Goal: Information Seeking & Learning: Learn about a topic

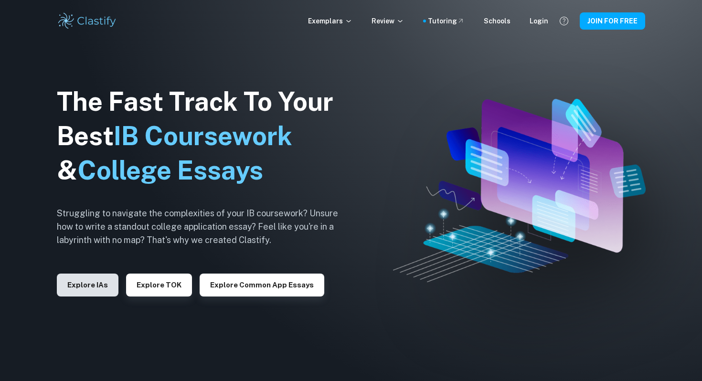
click at [113, 280] on button "Explore IAs" at bounding box center [88, 285] width 62 height 23
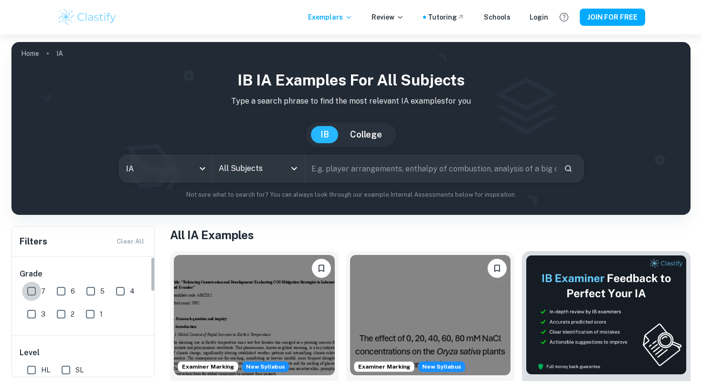
click at [34, 288] on input "7" at bounding box center [31, 291] width 19 height 19
checkbox input "true"
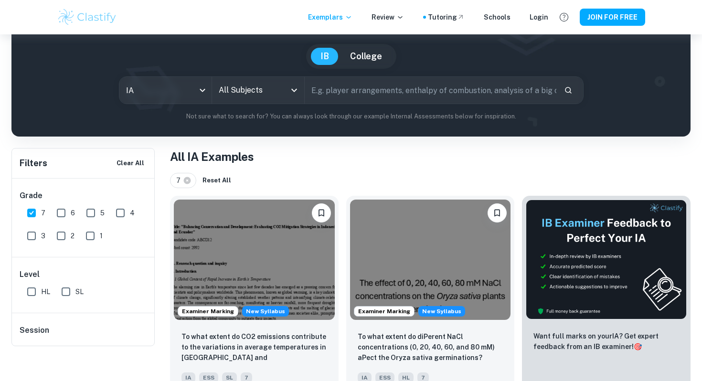
scroll to position [79, 0]
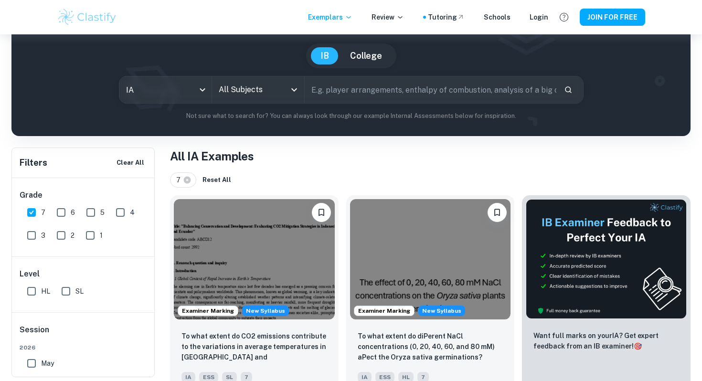
click at [262, 91] on input "All Subjects" at bounding box center [250, 90] width 69 height 18
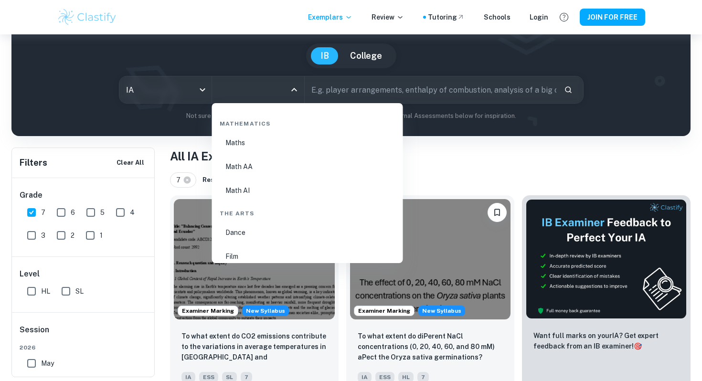
scroll to position [1630, 0]
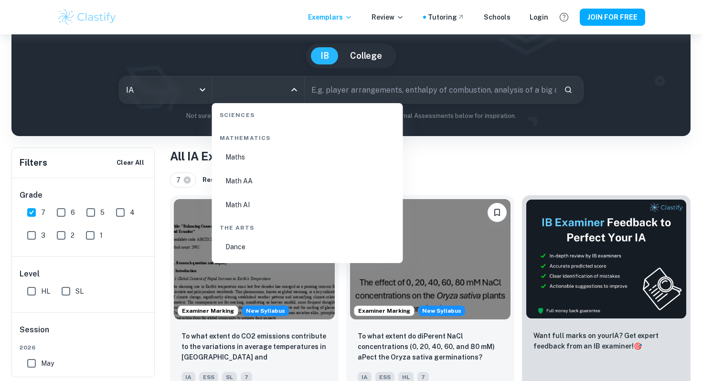
click at [250, 207] on li "Math AI" at bounding box center [307, 205] width 183 height 22
type input "Math AI"
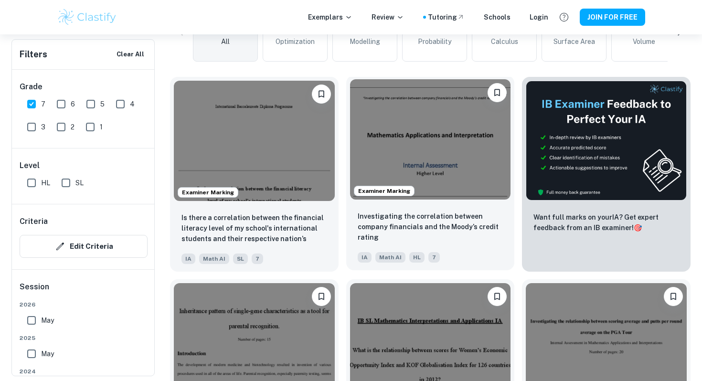
scroll to position [288, 0]
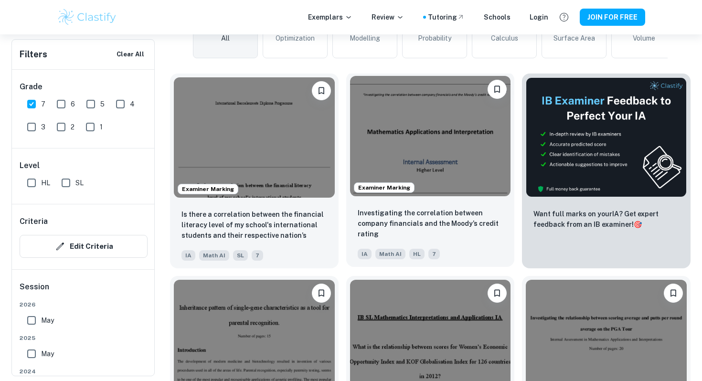
click at [412, 154] on img at bounding box center [430, 136] width 161 height 120
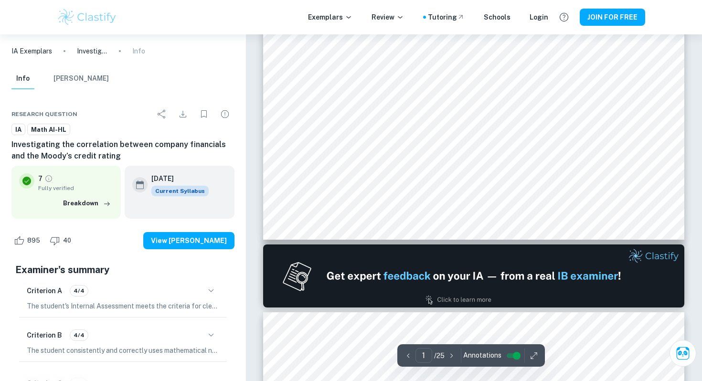
type input "2"
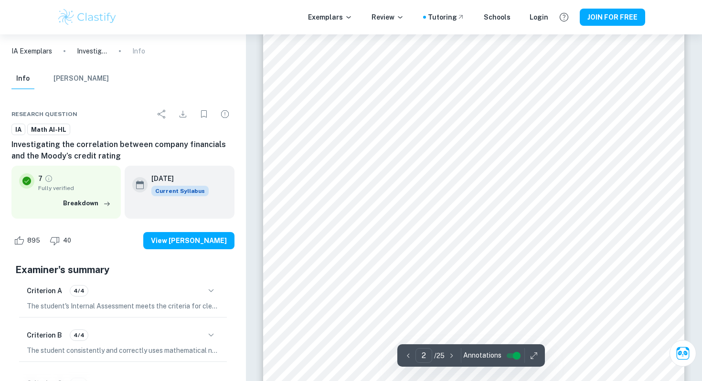
scroll to position [805, 0]
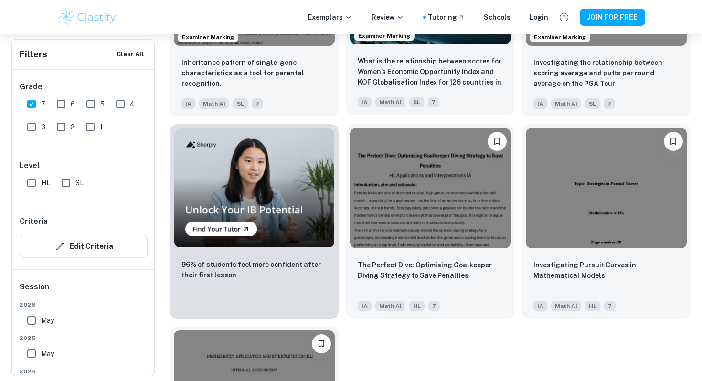
scroll to position [644, 0]
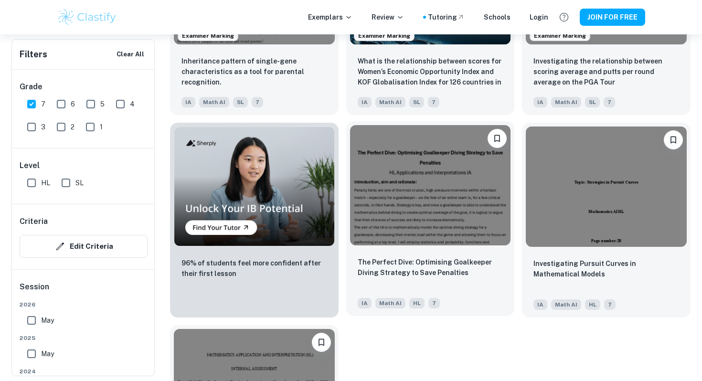
click at [405, 202] on img at bounding box center [430, 185] width 161 height 120
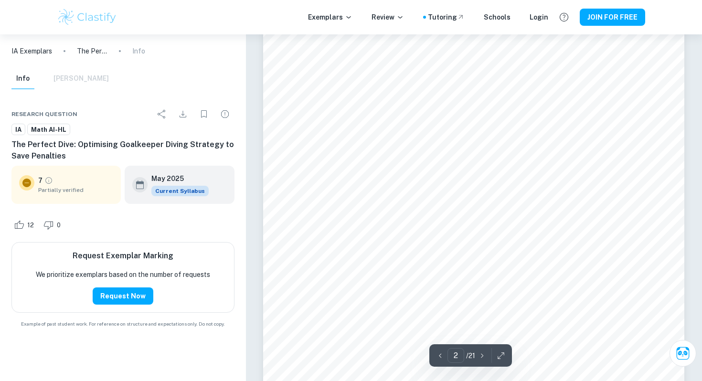
scroll to position [896, 0]
type input "11"
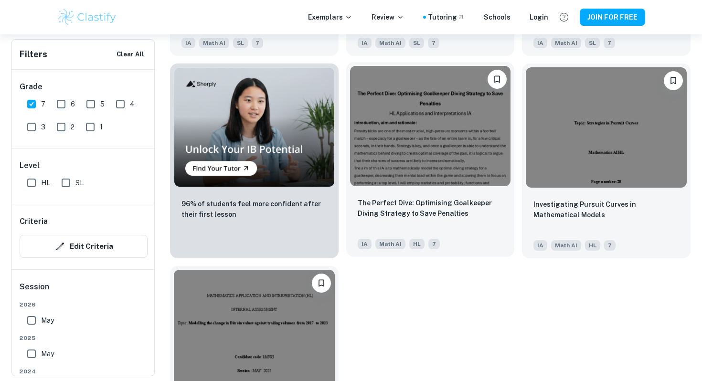
scroll to position [704, 0]
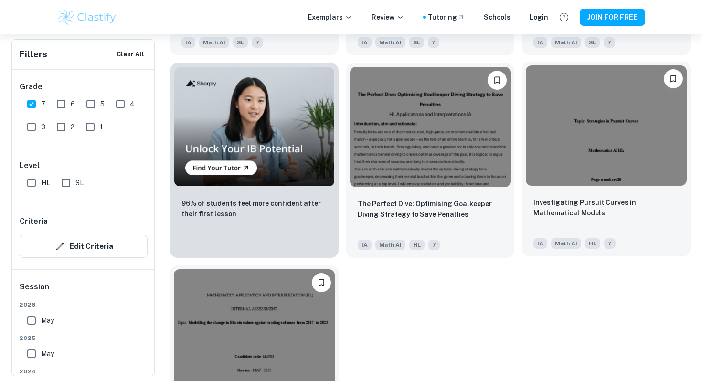
click at [572, 175] on img at bounding box center [606, 125] width 161 height 120
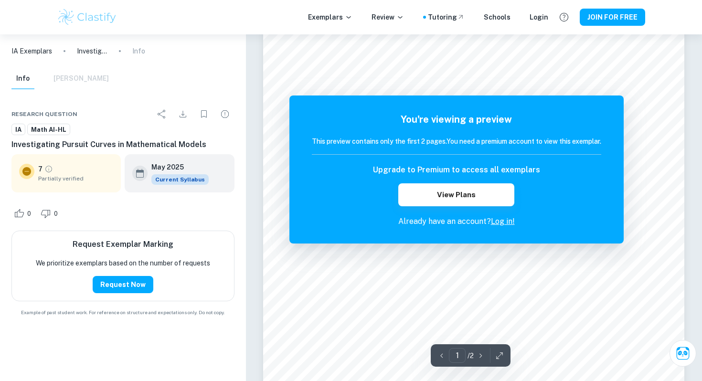
scroll to position [469, 0]
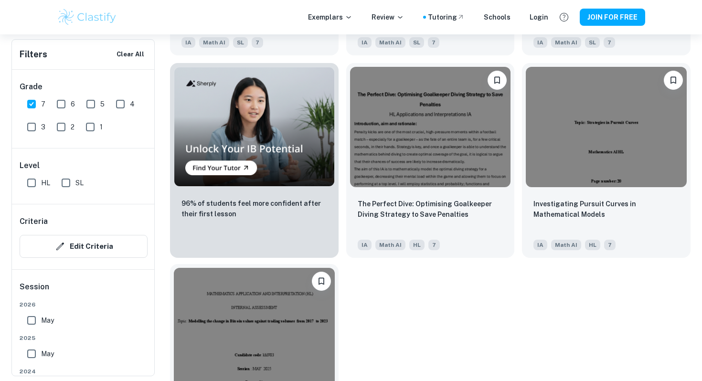
scroll to position [783, 0]
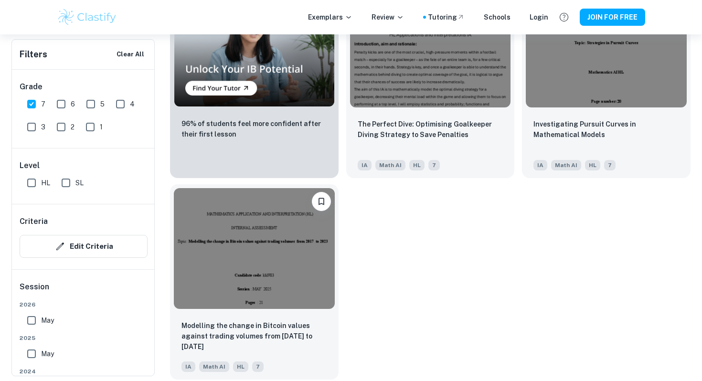
click at [296, 269] on img at bounding box center [254, 248] width 161 height 120
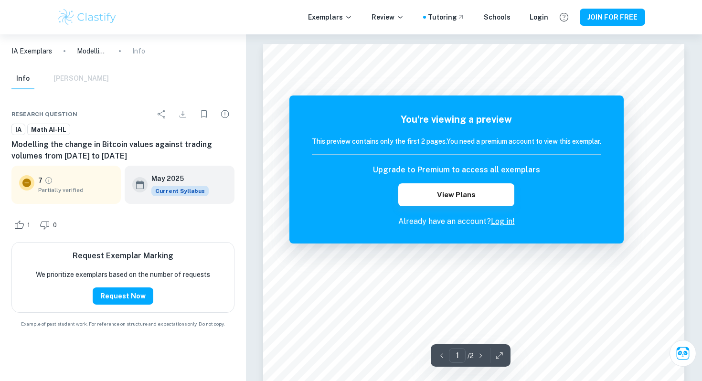
scroll to position [823, 0]
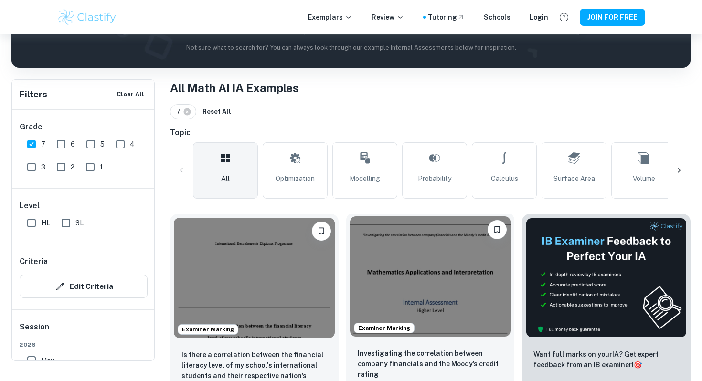
scroll to position [131, 0]
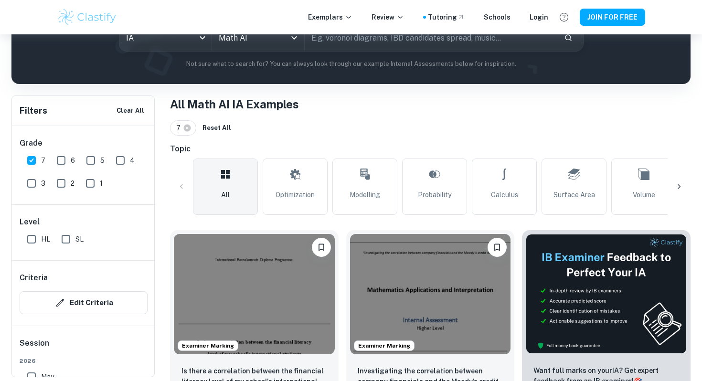
click at [39, 238] on input "HL" at bounding box center [31, 239] width 19 height 19
checkbox input "true"
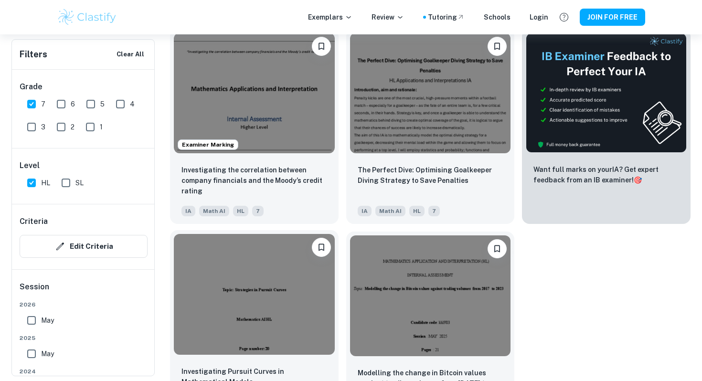
scroll to position [331, 0]
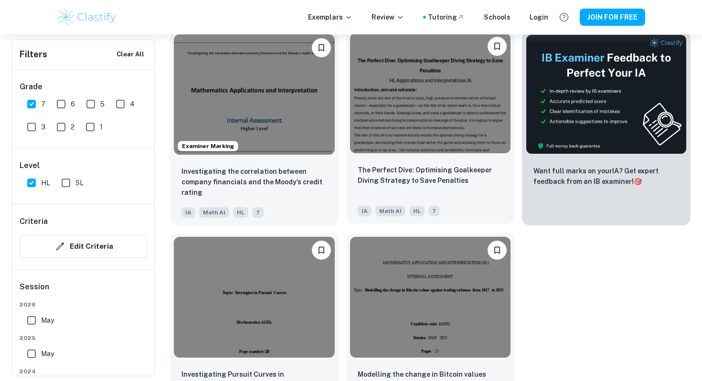
click at [405, 143] on img at bounding box center [430, 93] width 161 height 120
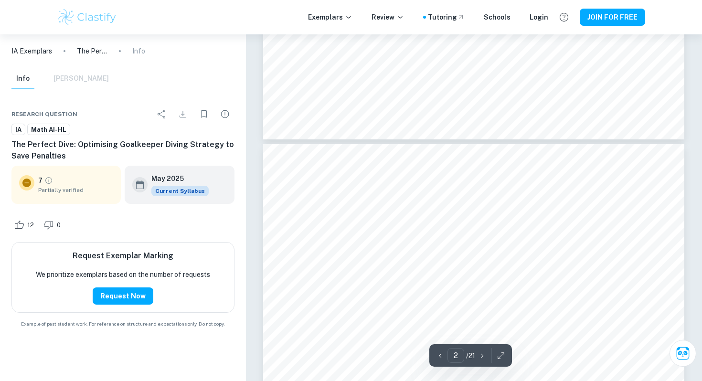
type input "3"
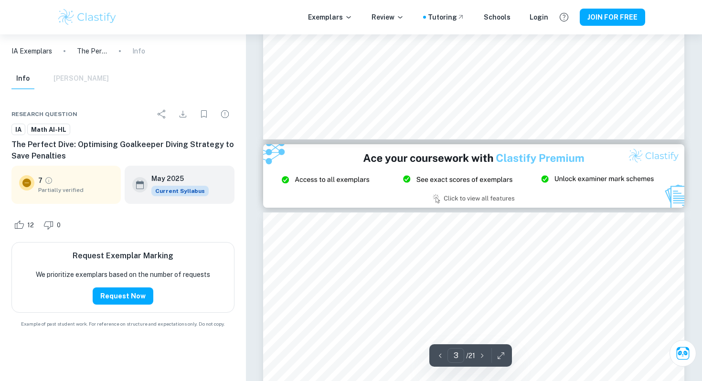
scroll to position [1262, 0]
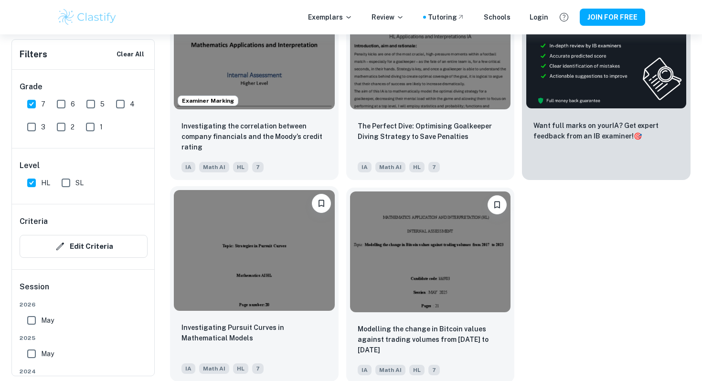
scroll to position [378, 0]
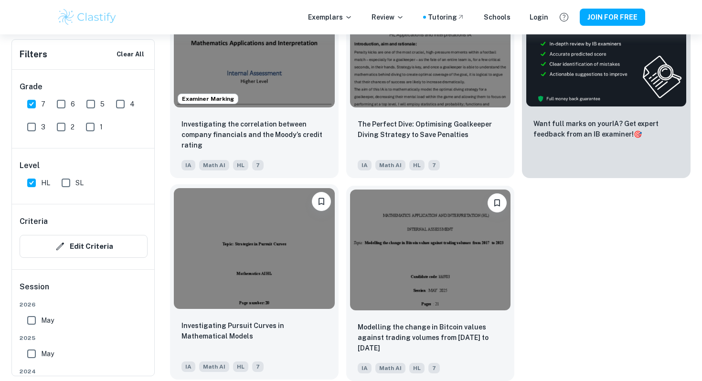
click at [273, 307] on img at bounding box center [254, 248] width 161 height 120
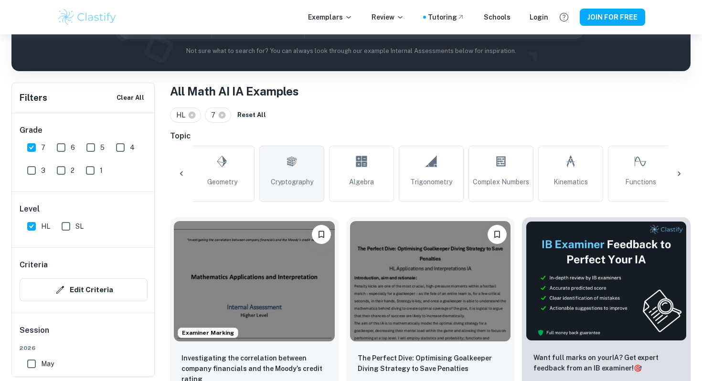
scroll to position [0, 706]
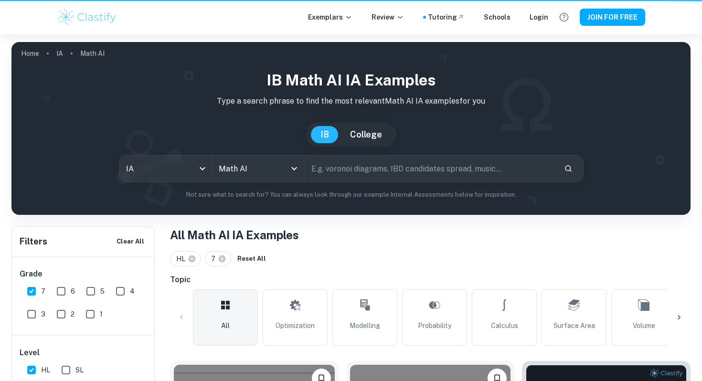
scroll to position [144, 0]
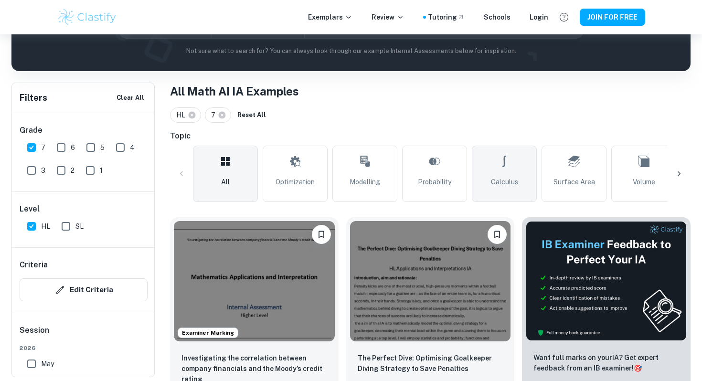
scroll to position [0, 0]
click at [677, 169] on icon at bounding box center [679, 174] width 10 height 10
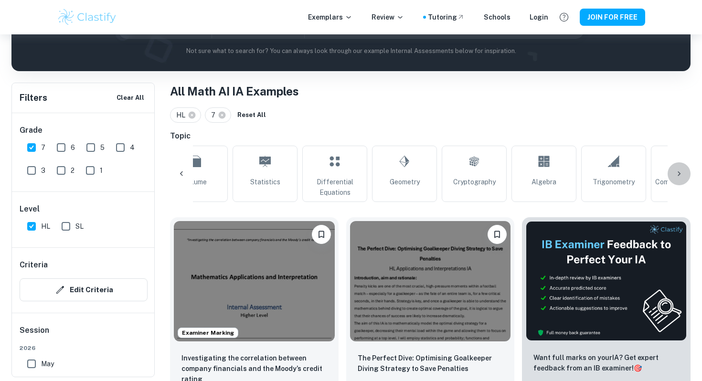
click at [677, 169] on icon at bounding box center [679, 174] width 10 height 10
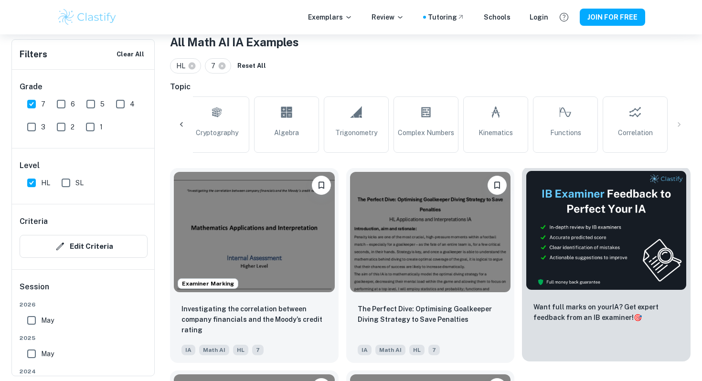
scroll to position [167, 0]
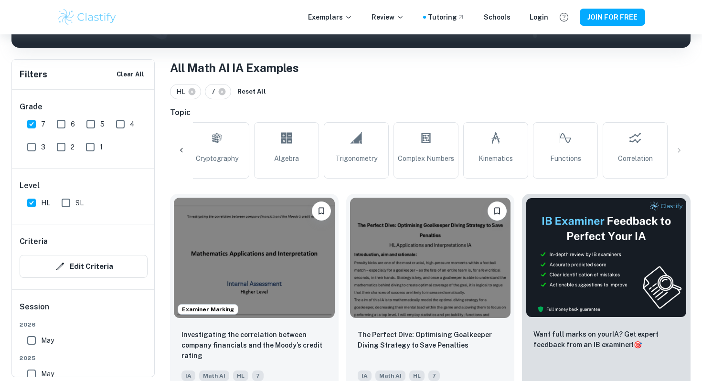
click at [679, 152] on div "All Optimization Modelling Probability Calculus Surface Area Volume Statistics …" at bounding box center [430, 150] width 521 height 56
click at [180, 147] on icon at bounding box center [182, 151] width 10 height 10
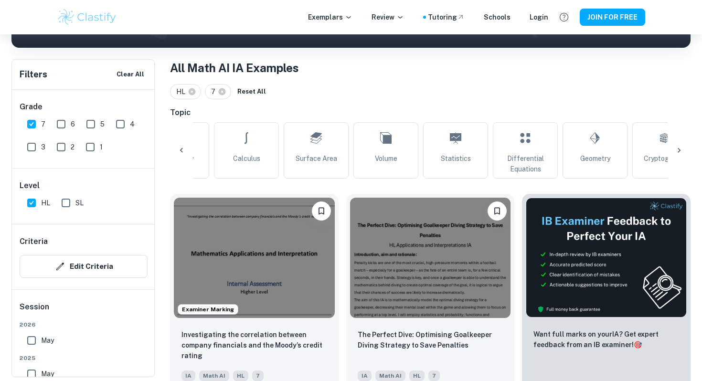
click at [180, 147] on icon at bounding box center [182, 151] width 10 height 10
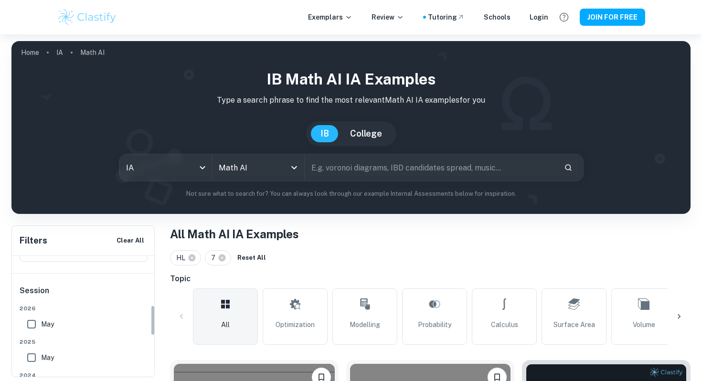
scroll to position [199, 0]
click at [29, 302] on input "May" at bounding box center [31, 307] width 19 height 19
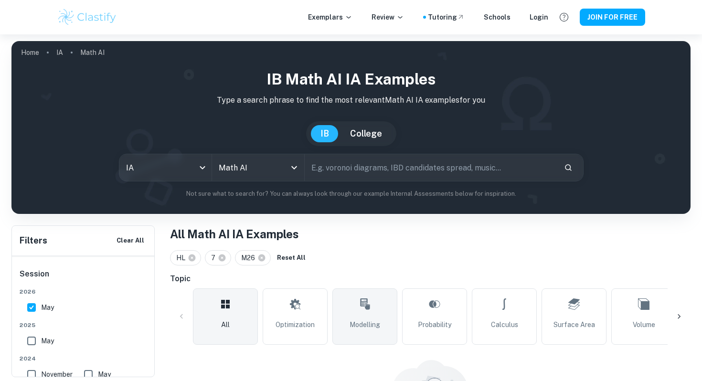
scroll to position [98, 0]
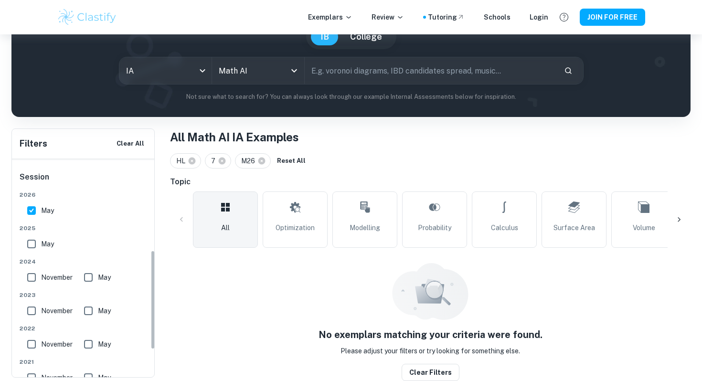
click at [33, 214] on input "May" at bounding box center [31, 210] width 19 height 19
checkbox input "false"
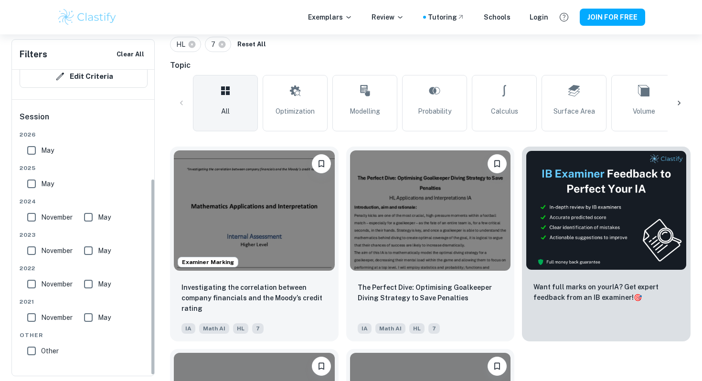
scroll to position [215, 0]
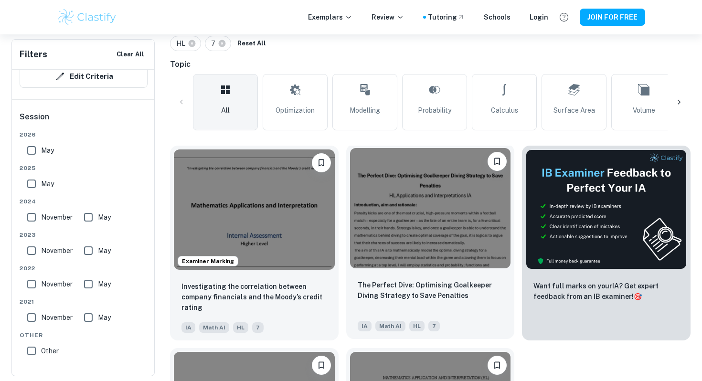
click at [353, 219] on img at bounding box center [430, 208] width 161 height 120
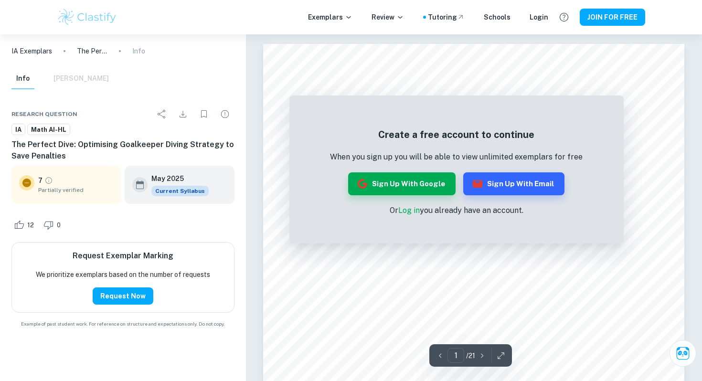
scroll to position [215, 0]
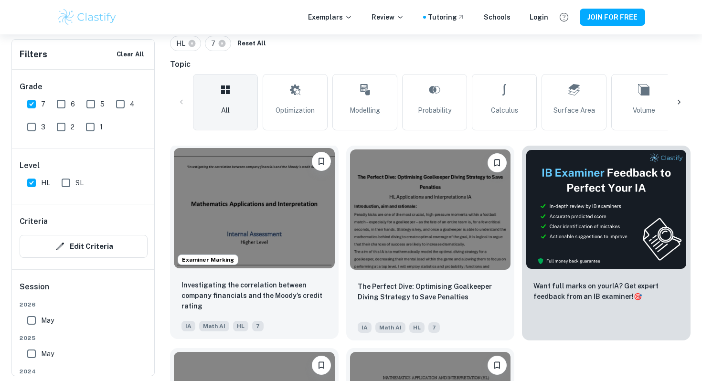
click at [286, 214] on img at bounding box center [254, 208] width 161 height 120
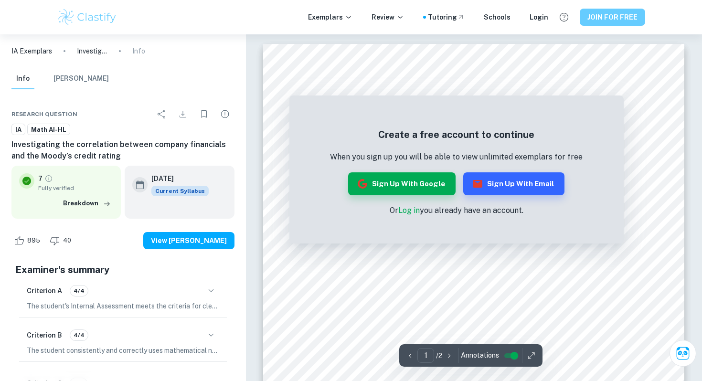
click at [613, 20] on button "JOIN FOR FREE" at bounding box center [612, 17] width 65 height 17
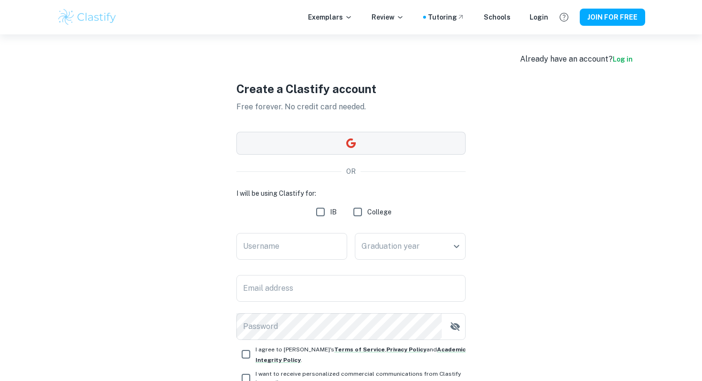
click at [342, 139] on button "button" at bounding box center [350, 143] width 229 height 23
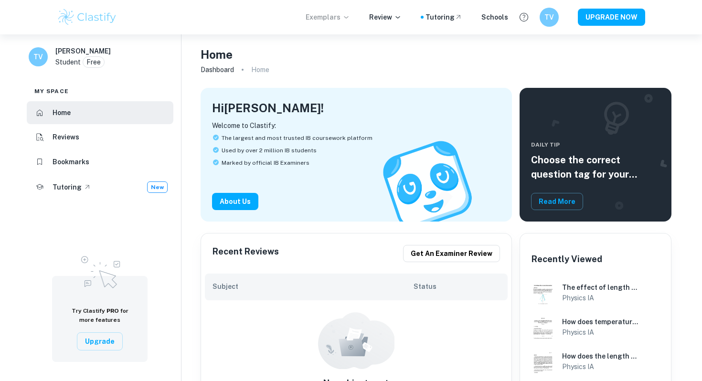
click at [347, 13] on p "Exemplars" at bounding box center [328, 17] width 44 height 11
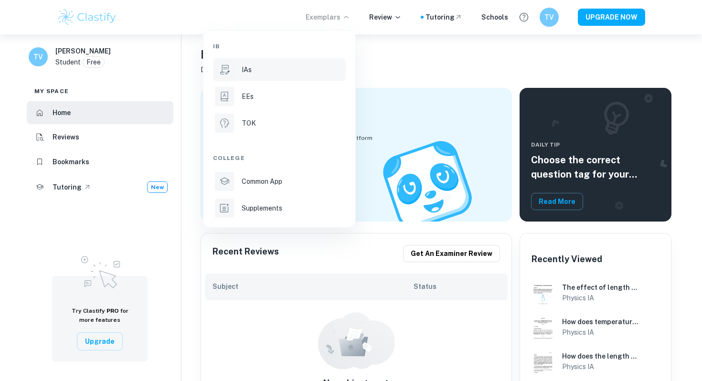
click at [261, 79] on li "IAs" at bounding box center [279, 69] width 133 height 23
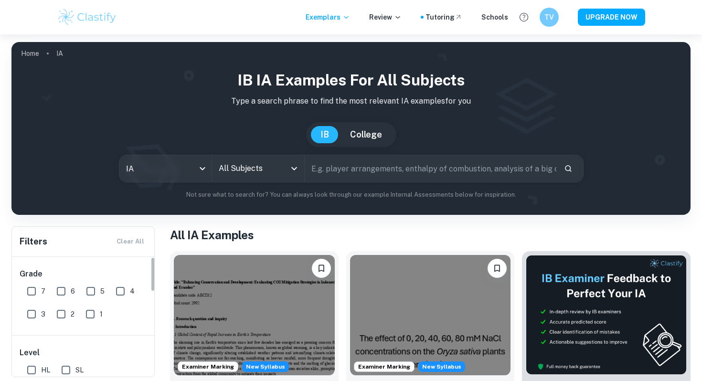
click at [23, 288] on input "7" at bounding box center [31, 291] width 19 height 19
checkbox input "true"
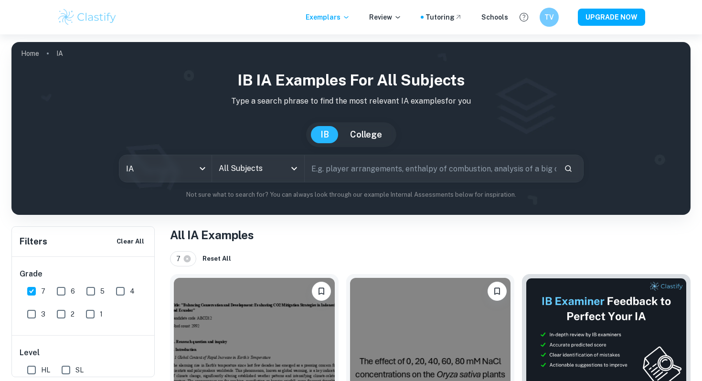
click at [276, 162] on input "All Subjects" at bounding box center [250, 169] width 69 height 18
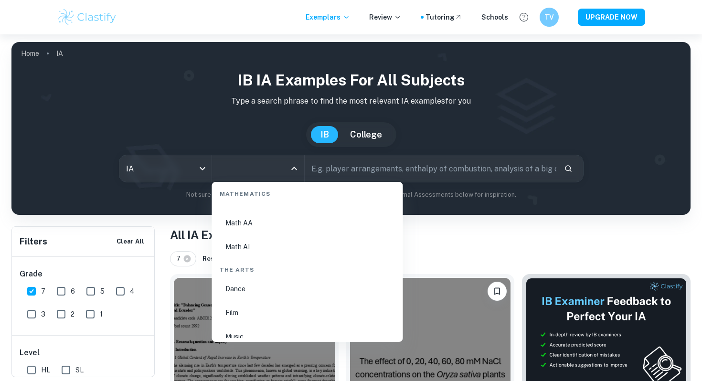
scroll to position [1653, 0]
click at [269, 267] on li "Math AI" at bounding box center [307, 261] width 183 height 22
type input "Math AI"
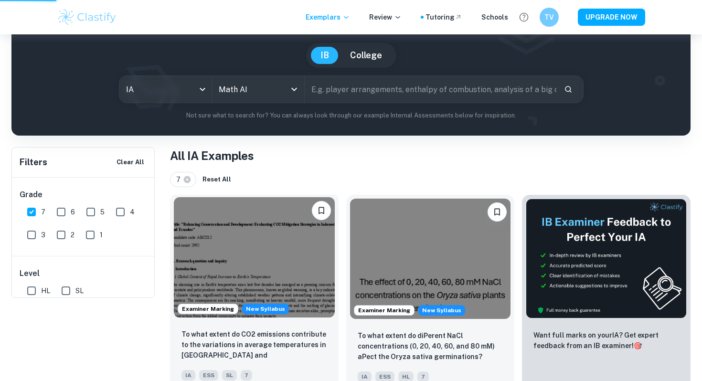
scroll to position [129, 0]
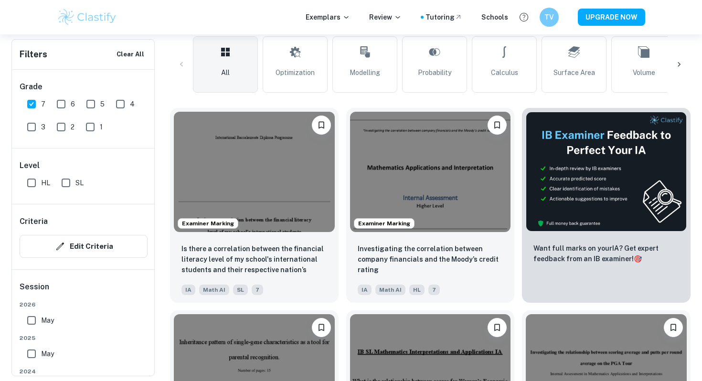
scroll to position [254, 0]
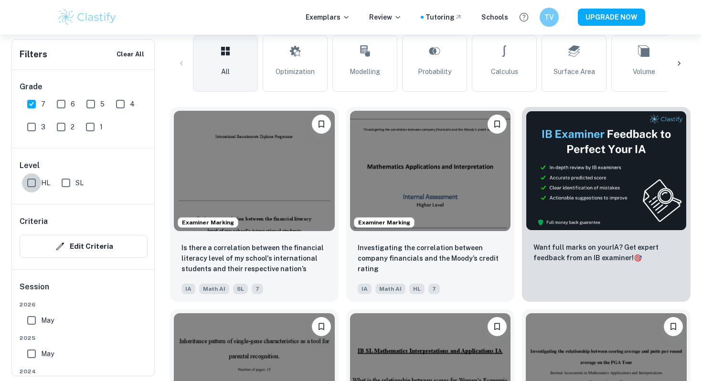
click at [31, 179] on input "HL" at bounding box center [31, 182] width 19 height 19
checkbox input "true"
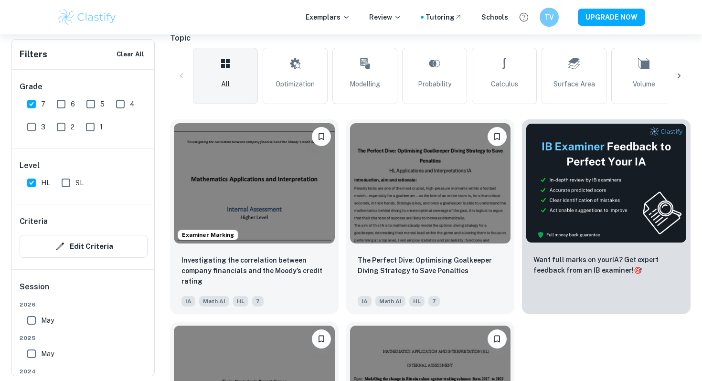
scroll to position [241, 0]
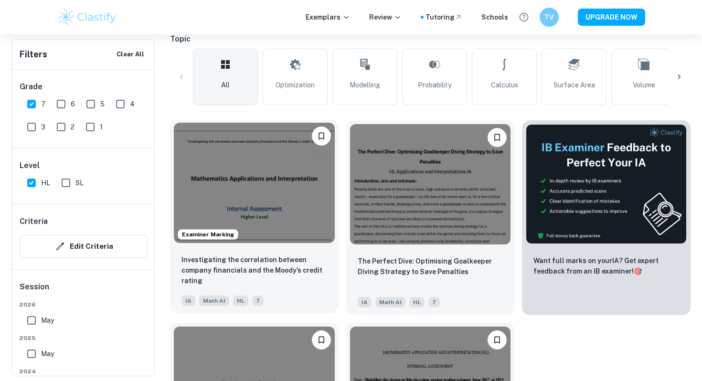
click at [273, 186] on img at bounding box center [254, 183] width 161 height 120
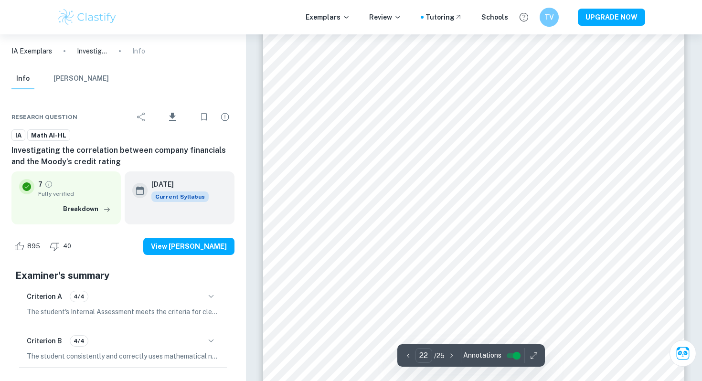
scroll to position [13184, 0]
type input "16"
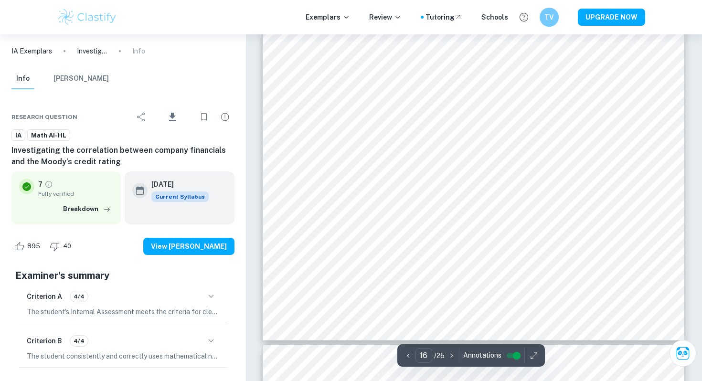
scroll to position [9471, 0]
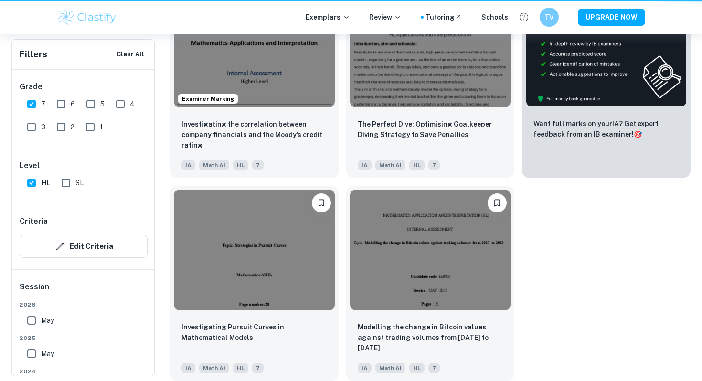
scroll to position [241, 0]
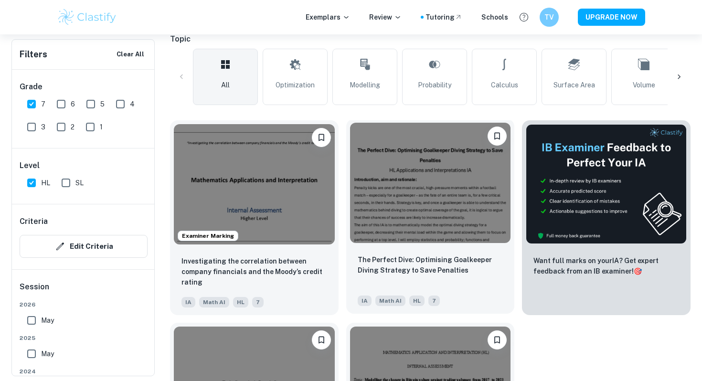
click at [387, 218] on img at bounding box center [430, 183] width 161 height 120
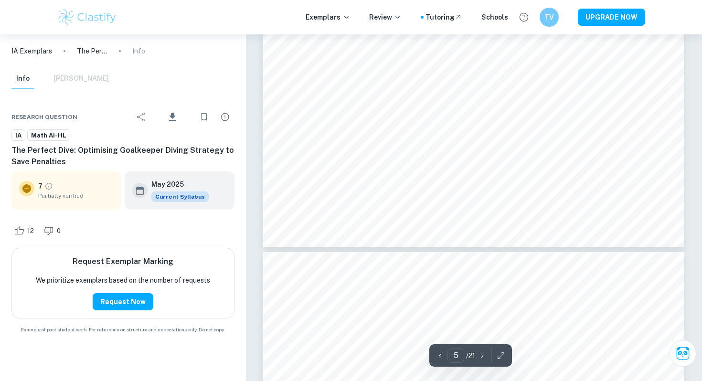
scroll to position [2477, 0]
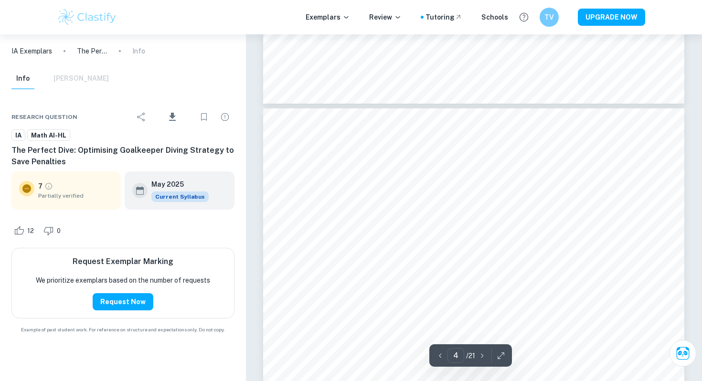
type input "5"
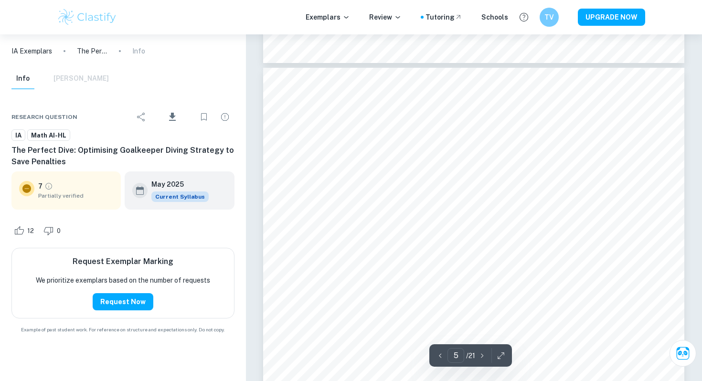
scroll to position [2730, 0]
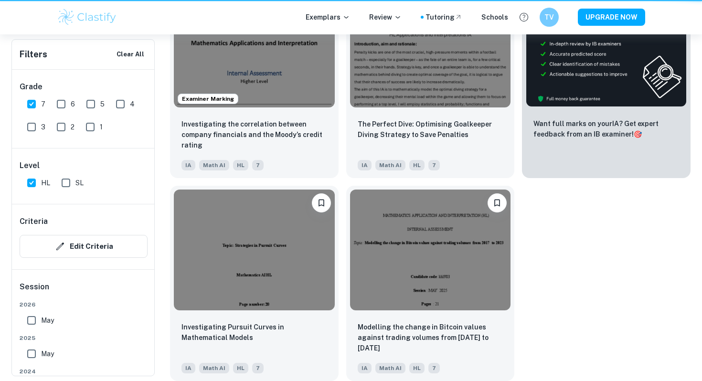
scroll to position [241, 0]
